Goal: Task Accomplishment & Management: Use online tool/utility

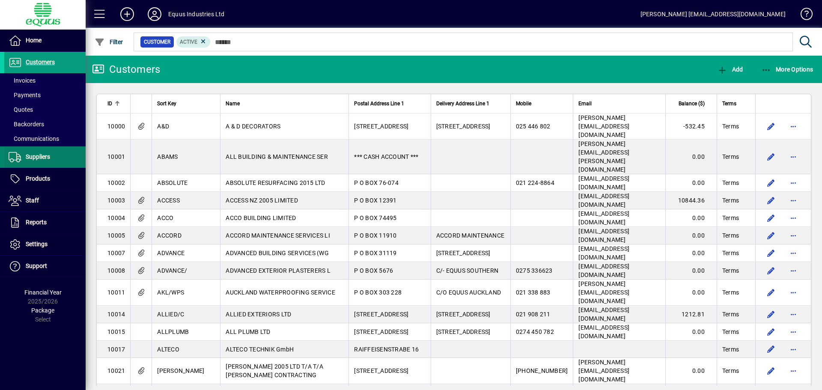
click at [49, 159] on span "Suppliers" at bounding box center [38, 156] width 24 height 7
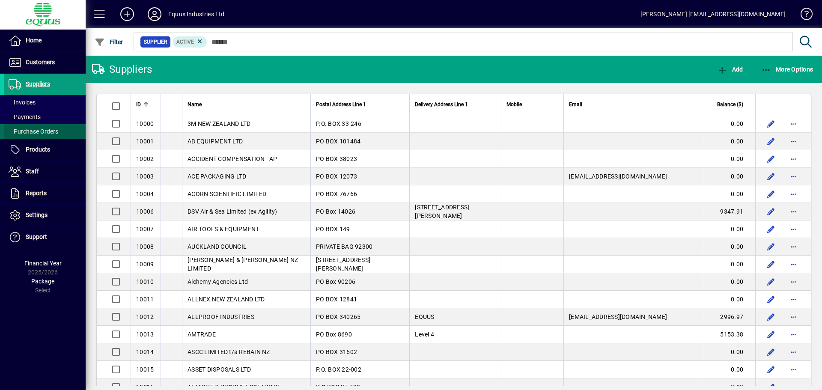
click at [43, 132] on span "Purchase Orders" at bounding box center [34, 131] width 50 height 7
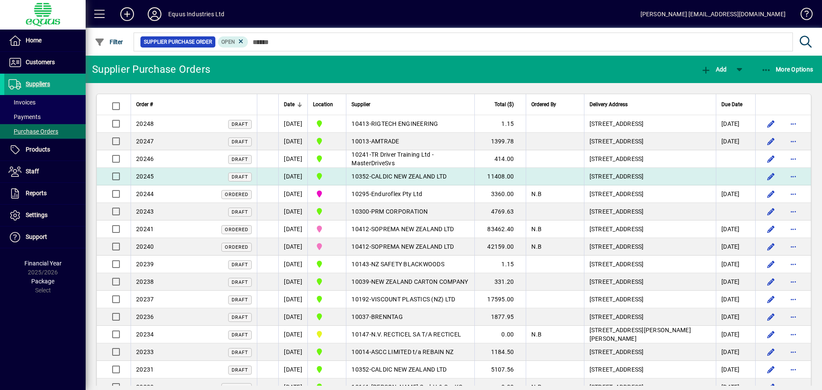
click at [403, 180] on span "CALDIC NEW ZEALAND LTD" at bounding box center [409, 176] width 76 height 7
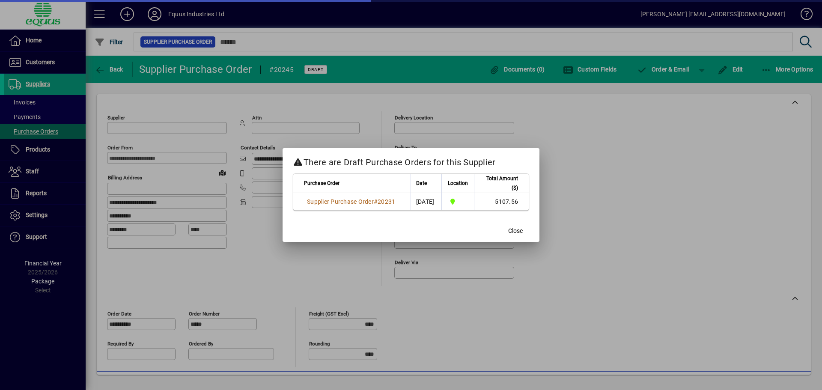
type input "**********"
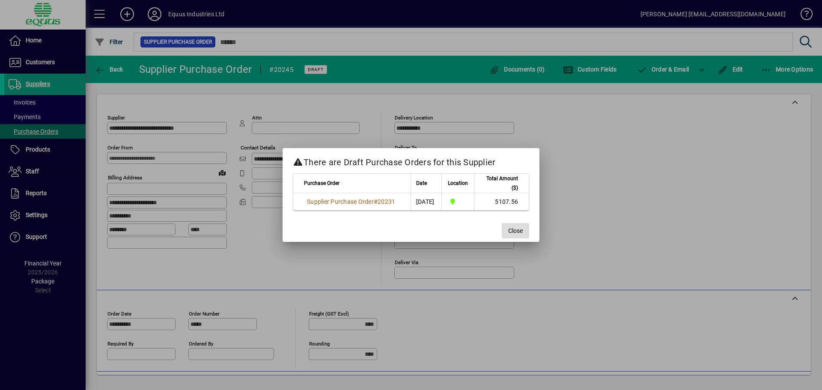
click at [524, 228] on span "button" at bounding box center [515, 230] width 27 height 21
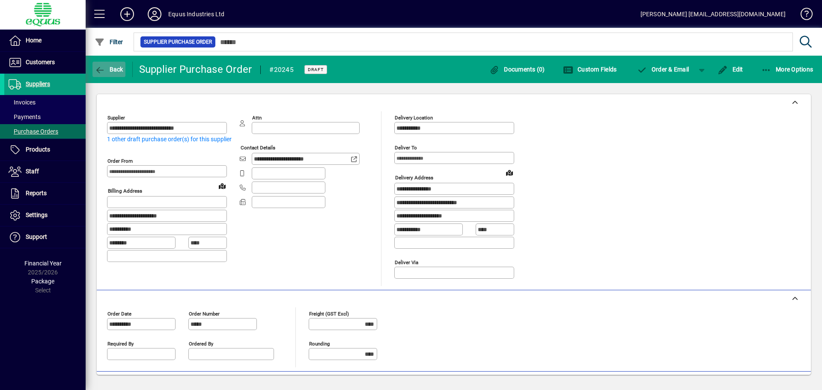
click at [101, 67] on icon "button" at bounding box center [100, 70] width 11 height 9
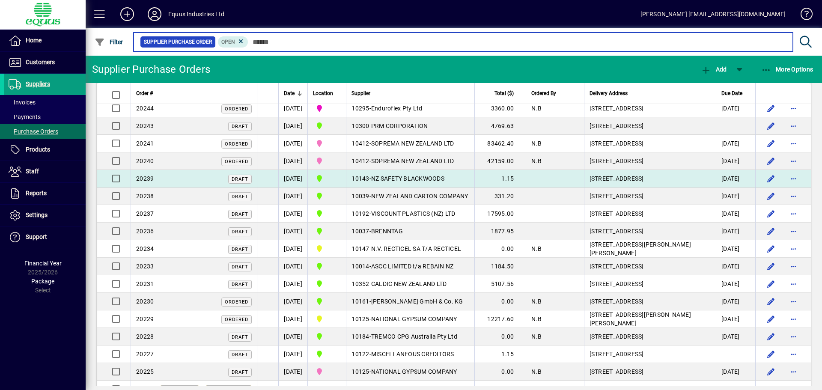
scroll to position [128, 0]
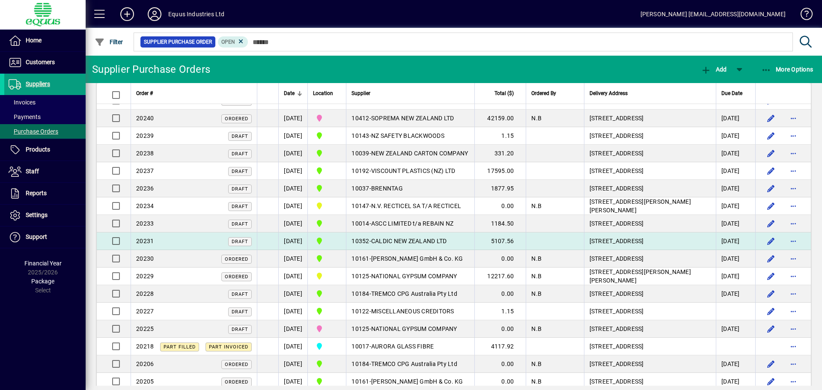
click at [427, 244] on span "CALDIC NEW ZEALAND LTD" at bounding box center [409, 241] width 76 height 7
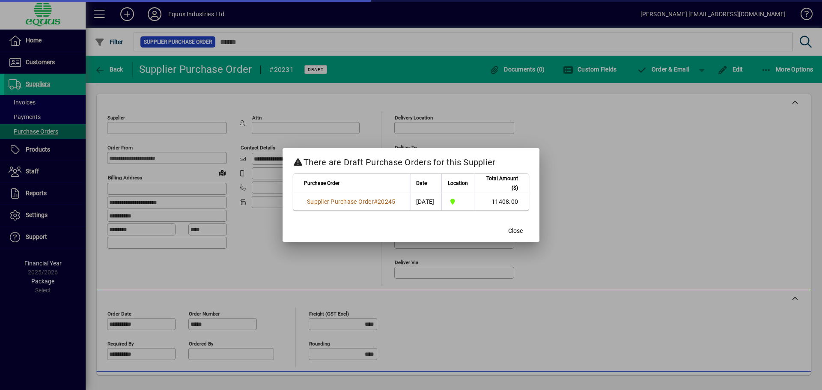
type input "**********"
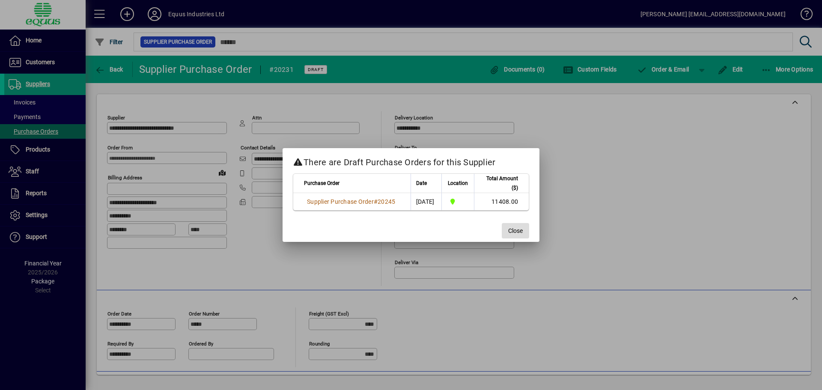
click at [520, 229] on span "Close" at bounding box center [515, 230] width 15 height 9
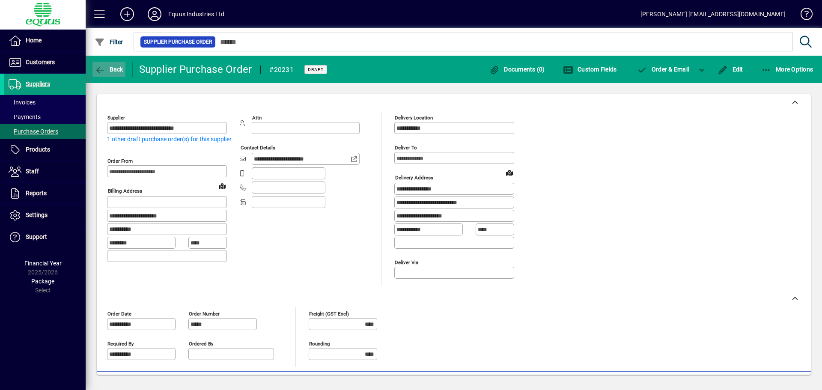
click at [112, 66] on span "Back" at bounding box center [109, 69] width 29 height 7
